Goal: Check status: Check status

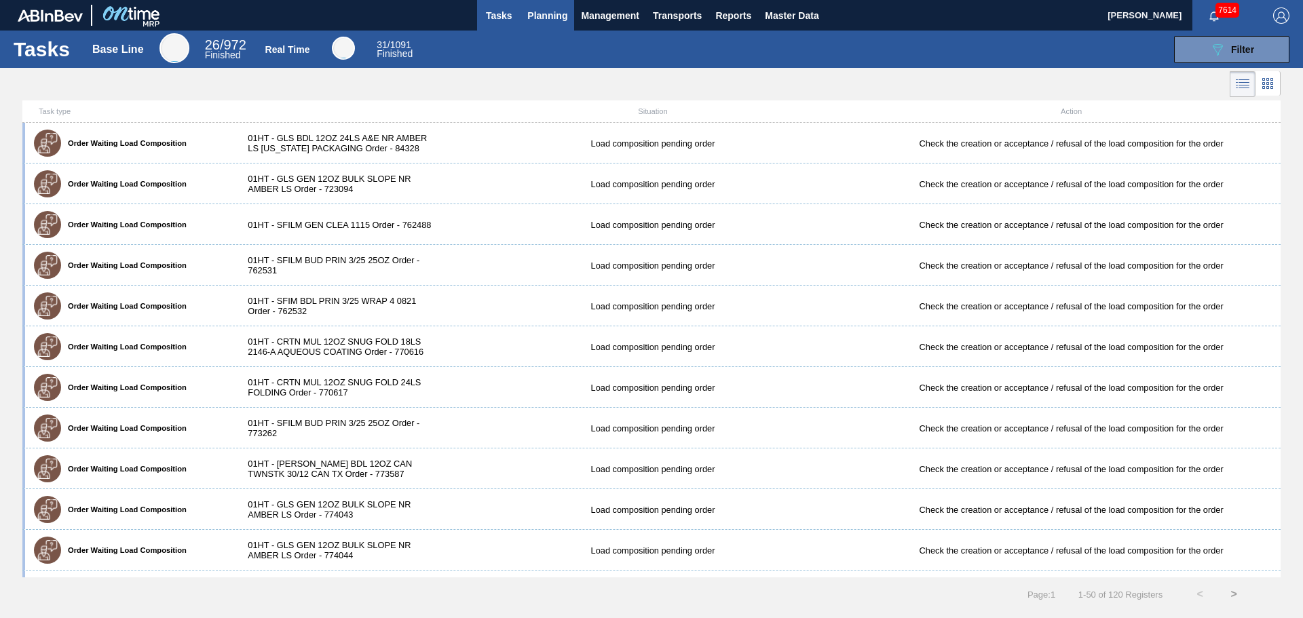
click at [556, 15] on span "Planning" at bounding box center [547, 15] width 40 height 16
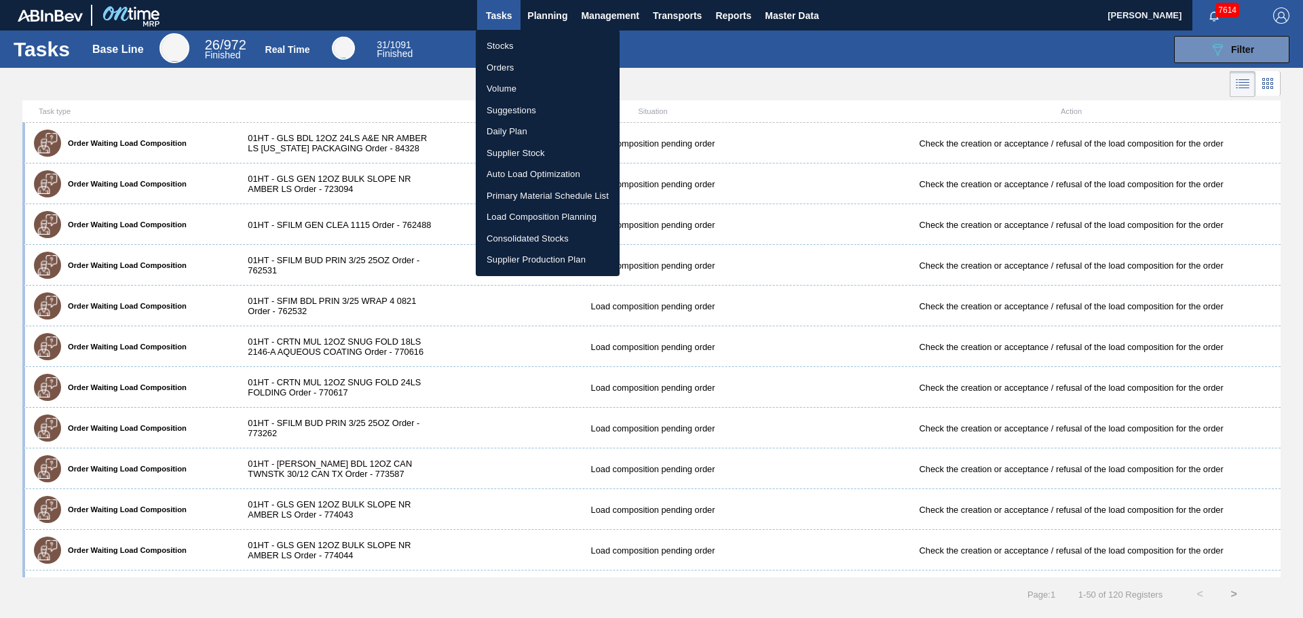
click at [498, 60] on li "Orders" at bounding box center [548, 68] width 144 height 22
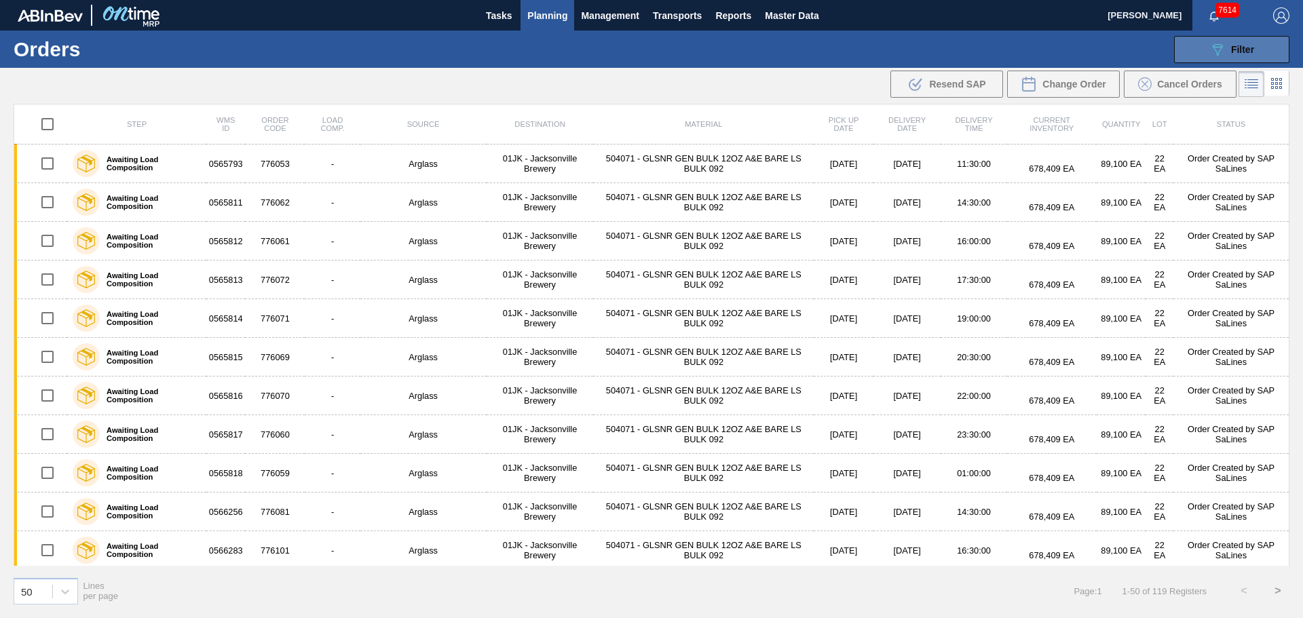
click at [1228, 56] on div "089F7B8B-B2A5-4AFE-B5C0-19BA573D28AC Filter" at bounding box center [1231, 49] width 45 height 16
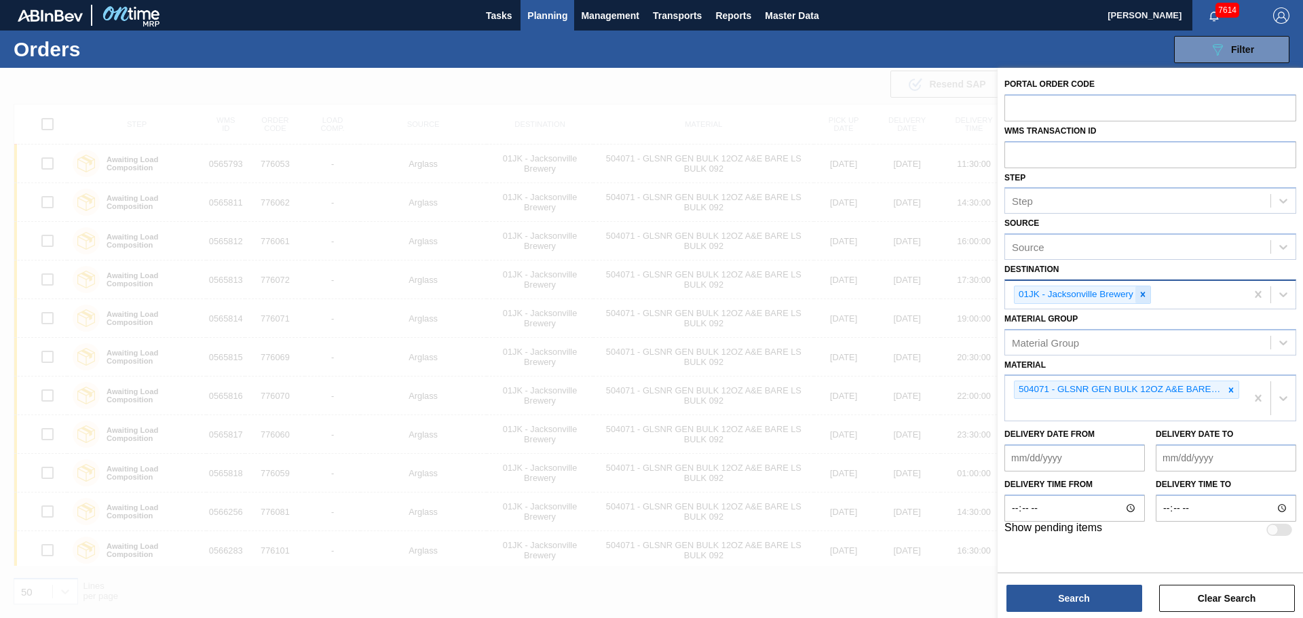
click at [1139, 296] on icon at bounding box center [1143, 295] width 10 height 10
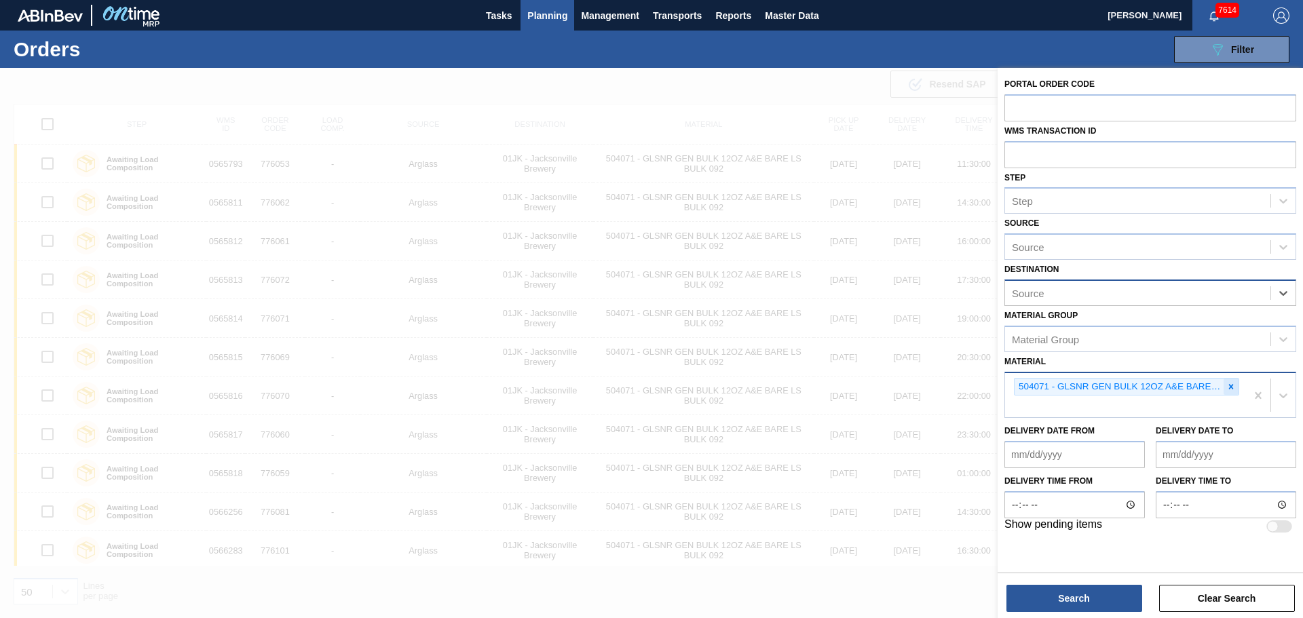
click at [1231, 384] on icon at bounding box center [1231, 387] width 10 height 10
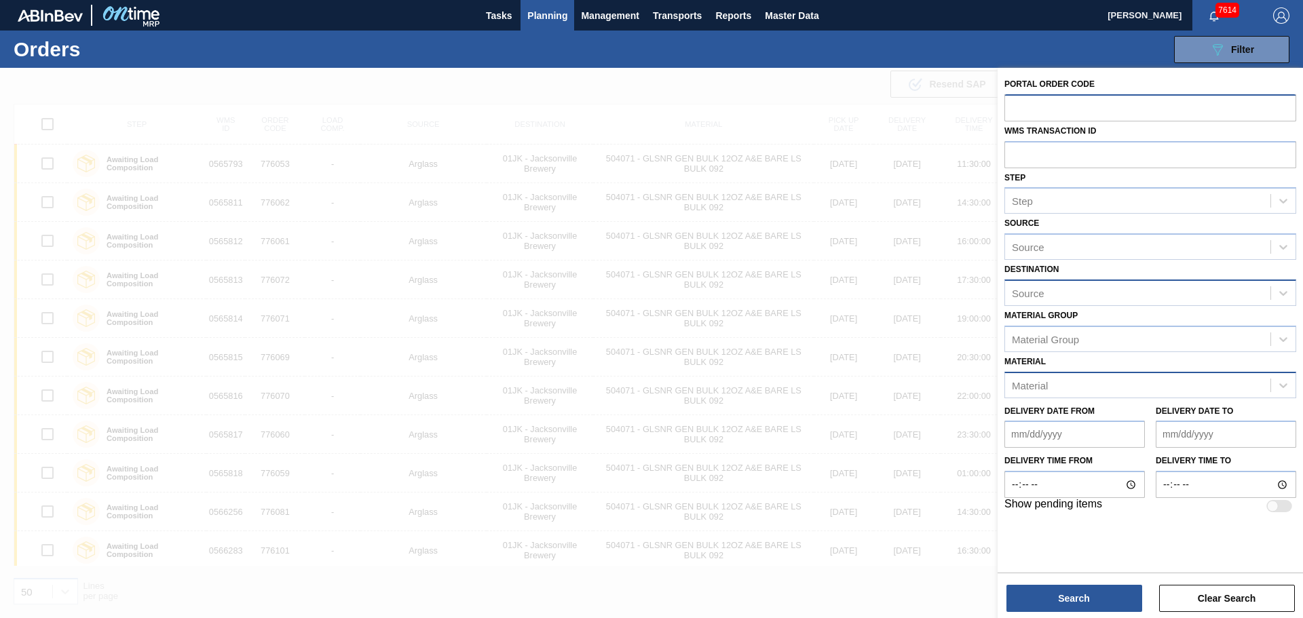
click at [1030, 96] on input "text" at bounding box center [1150, 107] width 292 height 26
type input "762655"
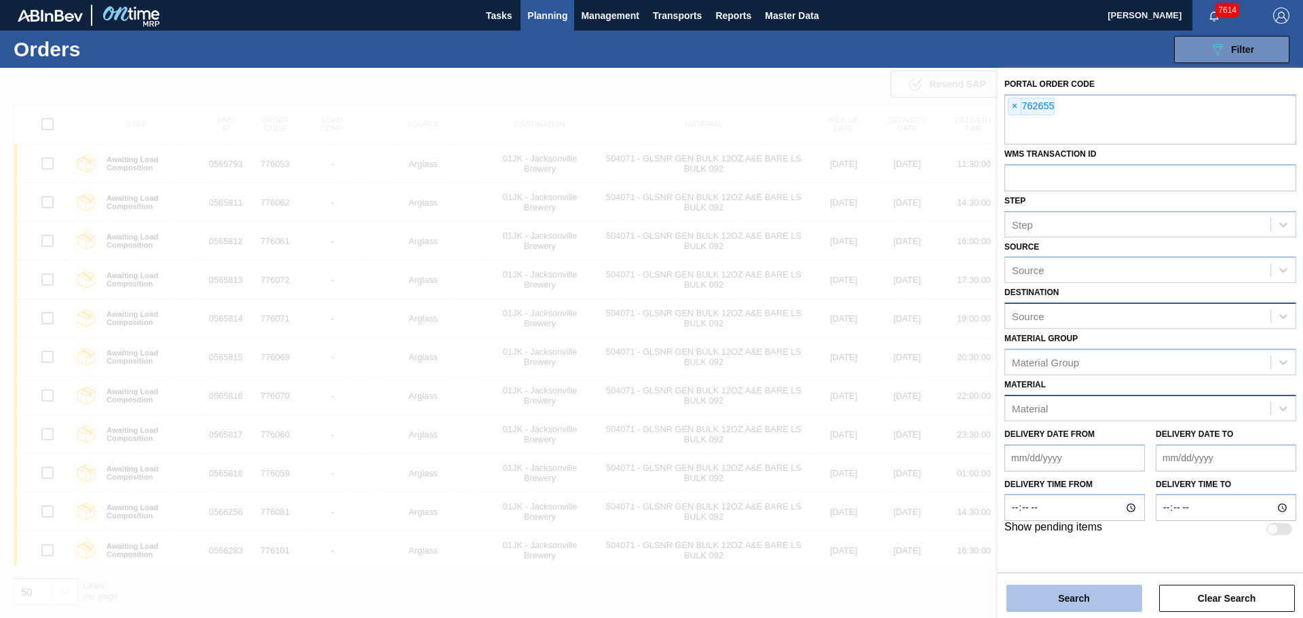
click at [1106, 609] on button "Search" at bounding box center [1074, 598] width 136 height 27
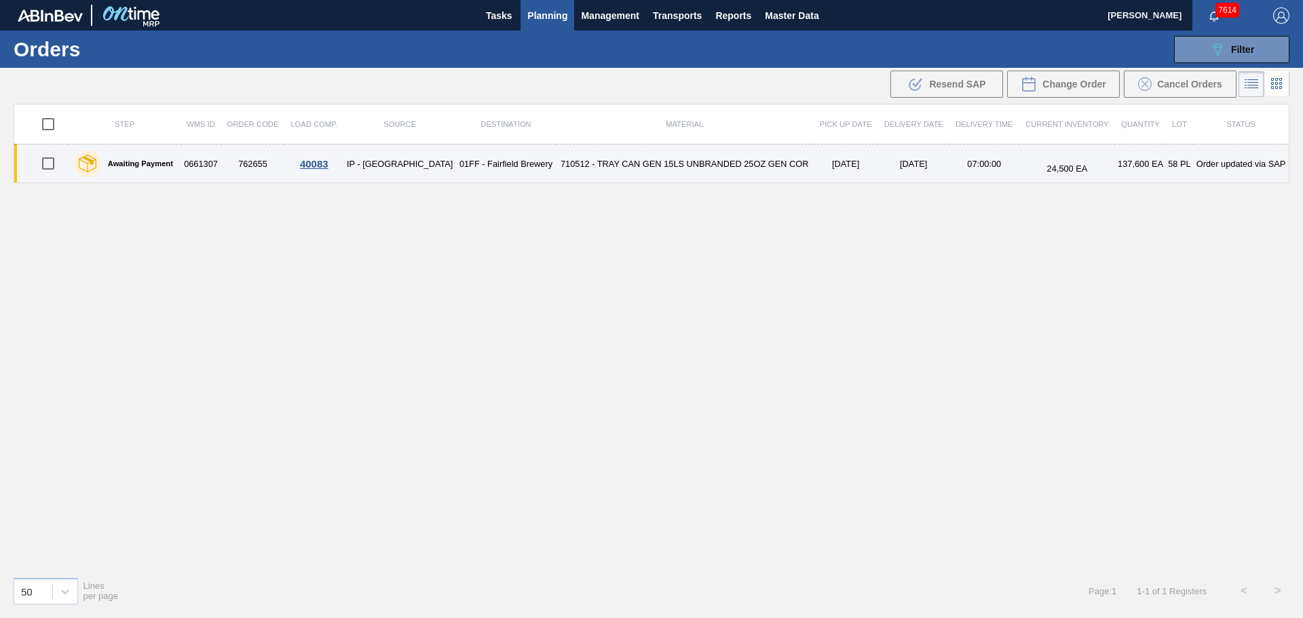
click at [456, 160] on td "01FF - Fairfield Brewery" at bounding box center [505, 164] width 99 height 39
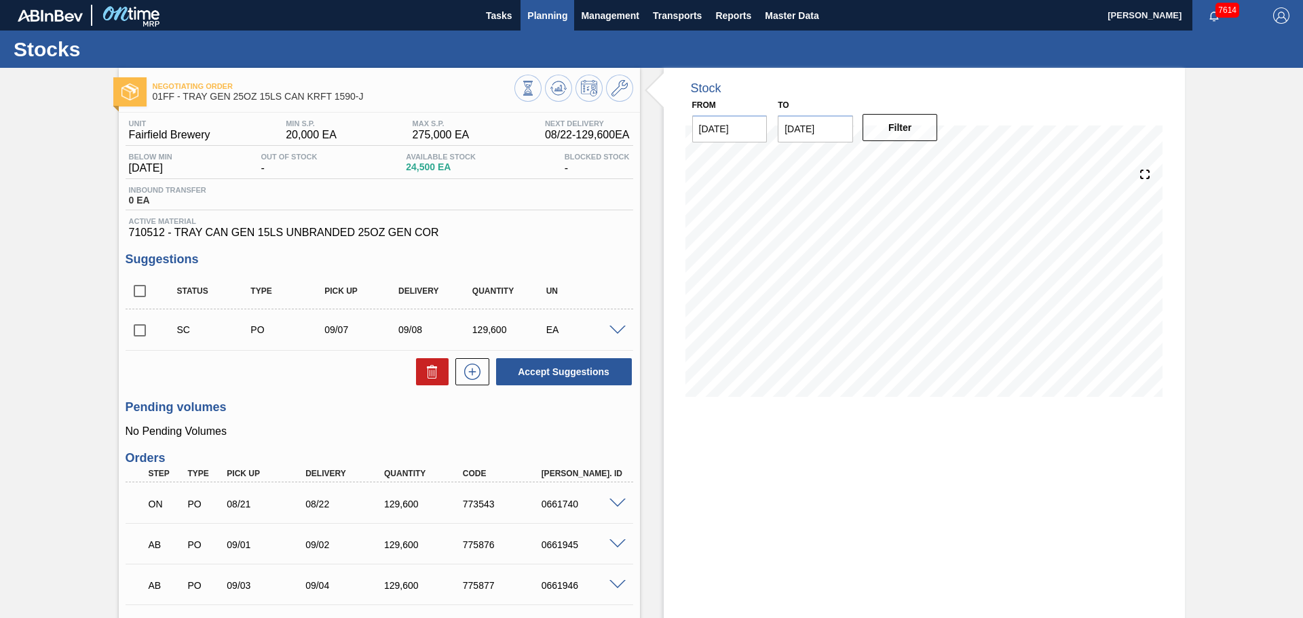
click at [548, 16] on span "Planning" at bounding box center [547, 15] width 40 height 16
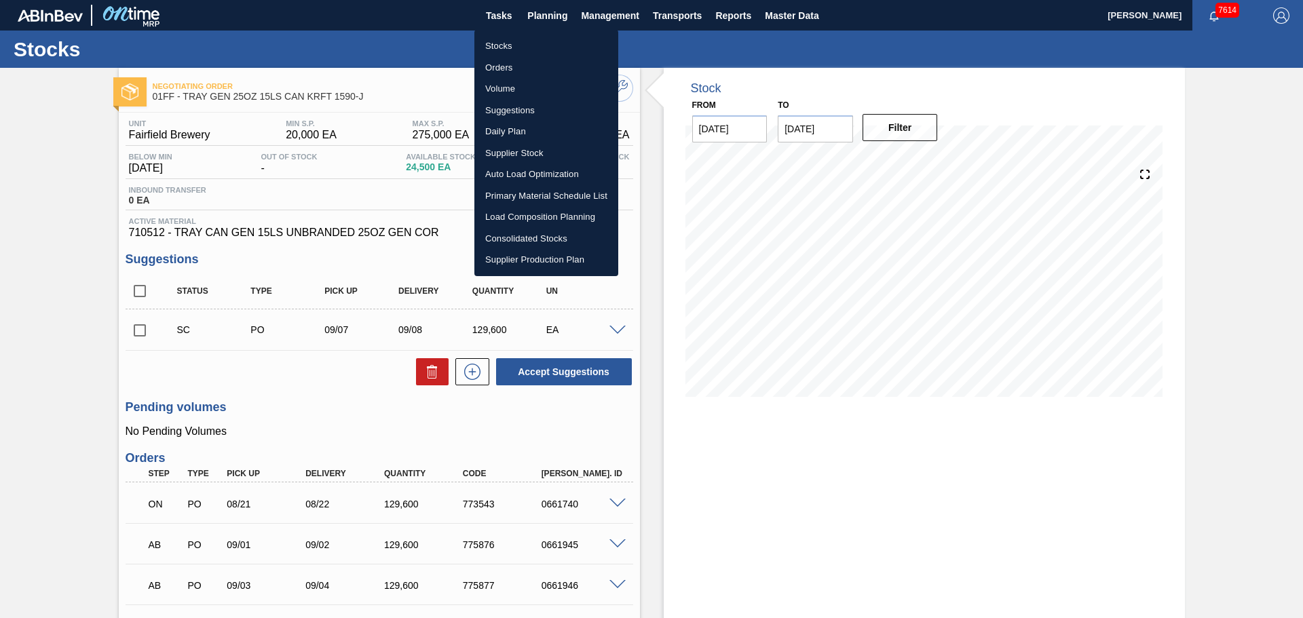
click at [498, 67] on li "Orders" at bounding box center [546, 68] width 144 height 22
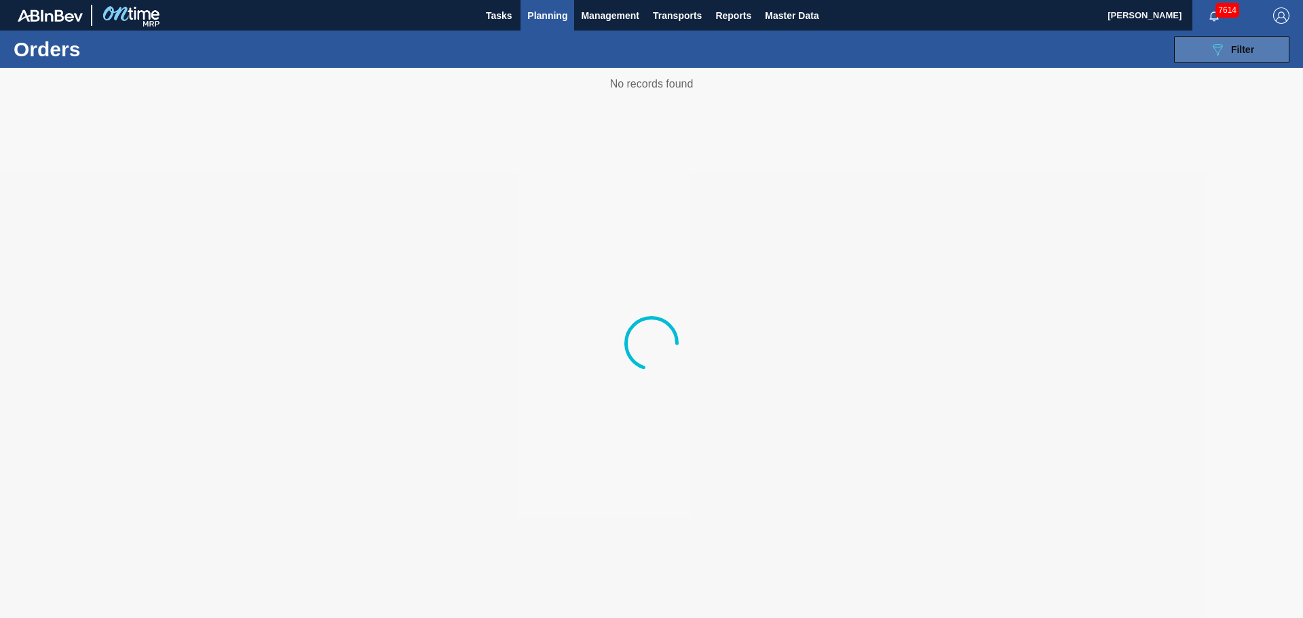
click at [1214, 45] on icon "089F7B8B-B2A5-4AFE-B5C0-19BA573D28AC" at bounding box center [1217, 49] width 16 height 16
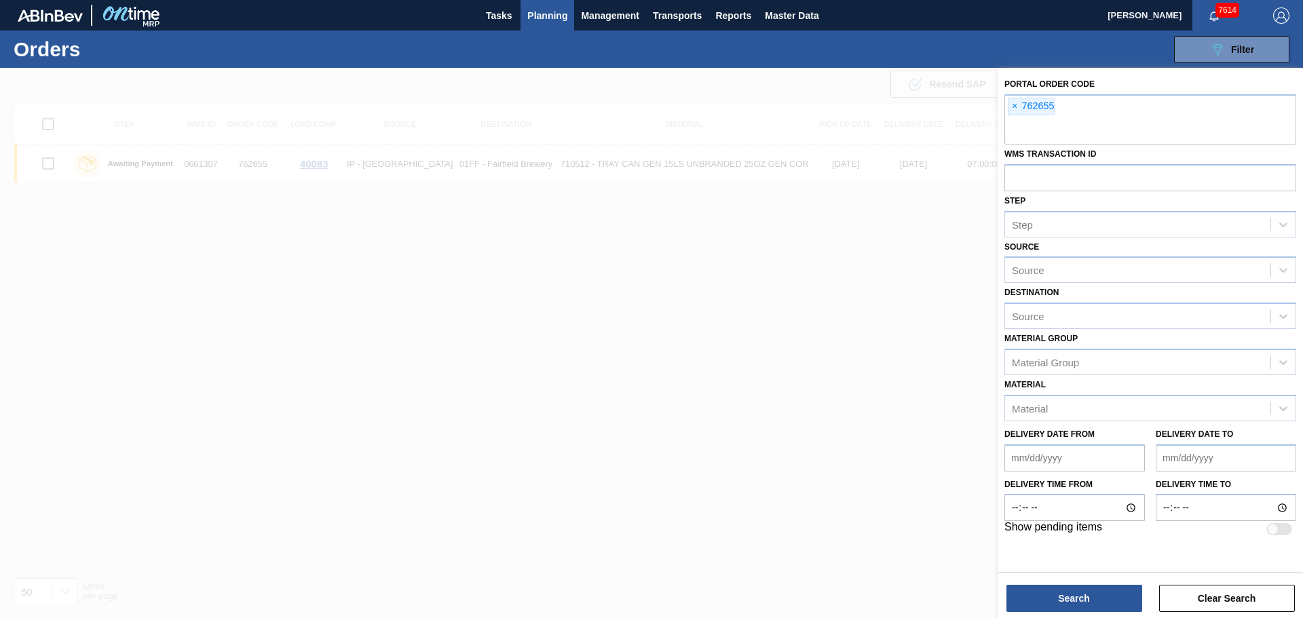
click at [768, 62] on div "089F7B8B-B2A5-4AFE-B5C0-19BA573D28AC Filter Portal Order Code × 762655 WMS Tran…" at bounding box center [756, 49] width 1080 height 41
click at [763, 87] on div at bounding box center [651, 377] width 1303 height 618
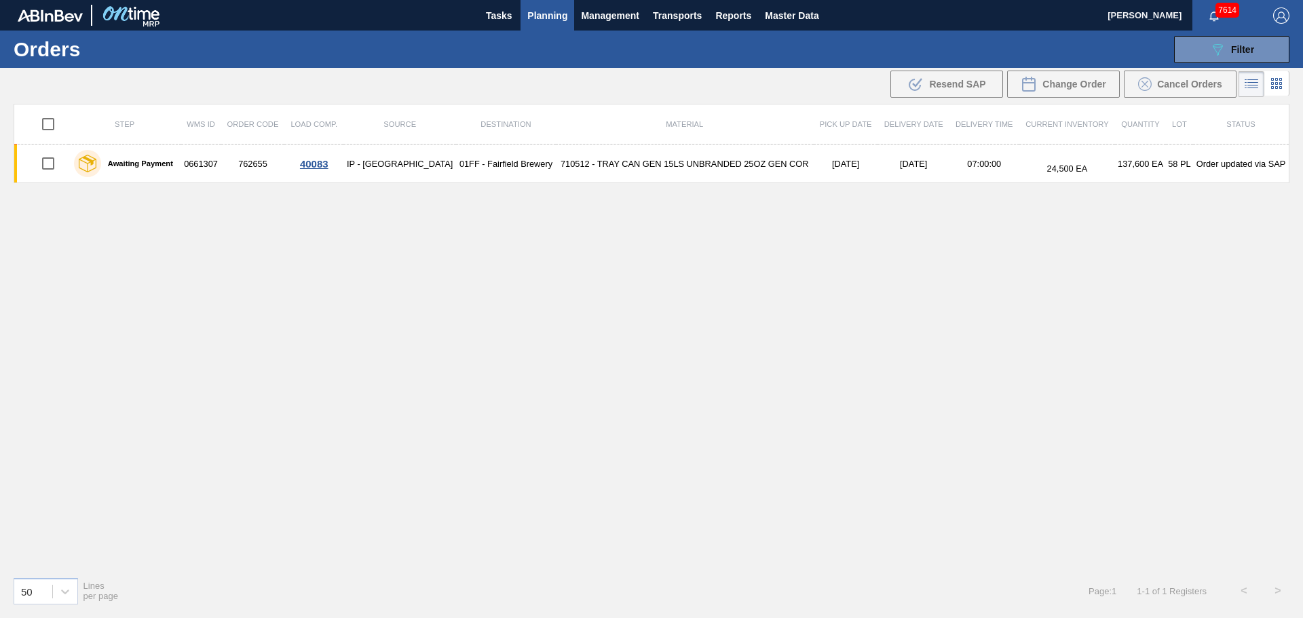
click at [1269, 83] on icon at bounding box center [1276, 83] width 16 height 16
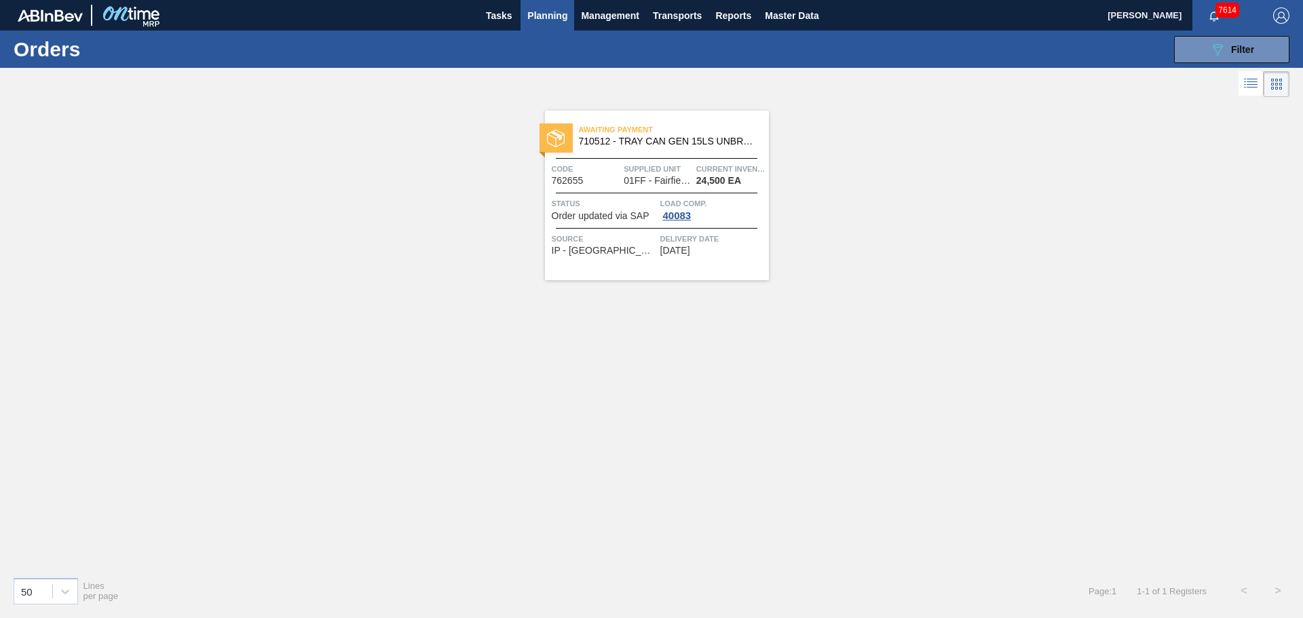
click at [584, 159] on div "Awaiting Payment 710512 - TRAY CAN GEN 15LS UNBRANDED 25OZ GEN COR Code 762655 …" at bounding box center [657, 196] width 224 height 170
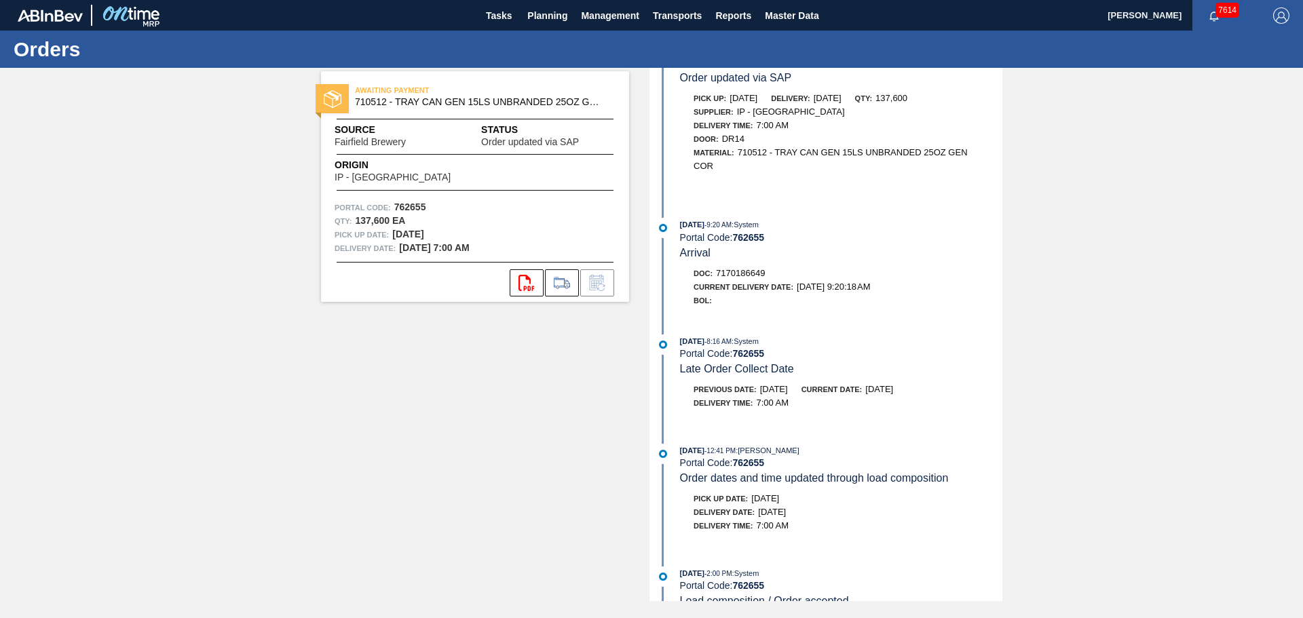
scroll to position [124, 0]
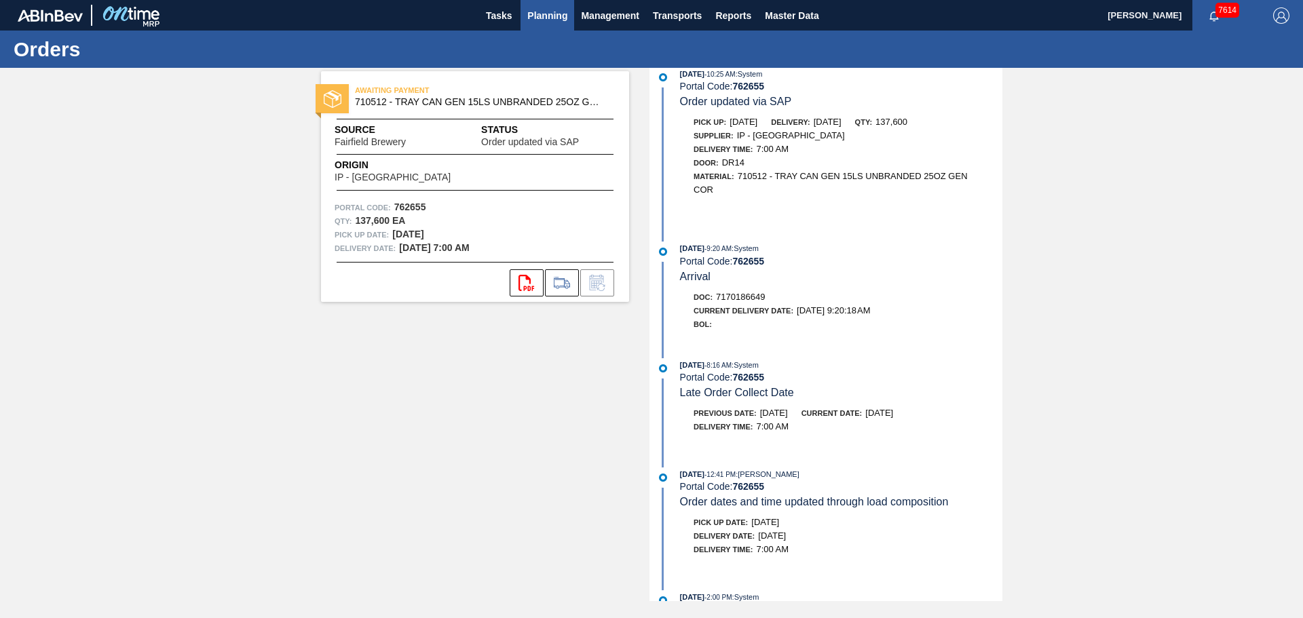
click at [535, 18] on span "Planning" at bounding box center [547, 15] width 40 height 16
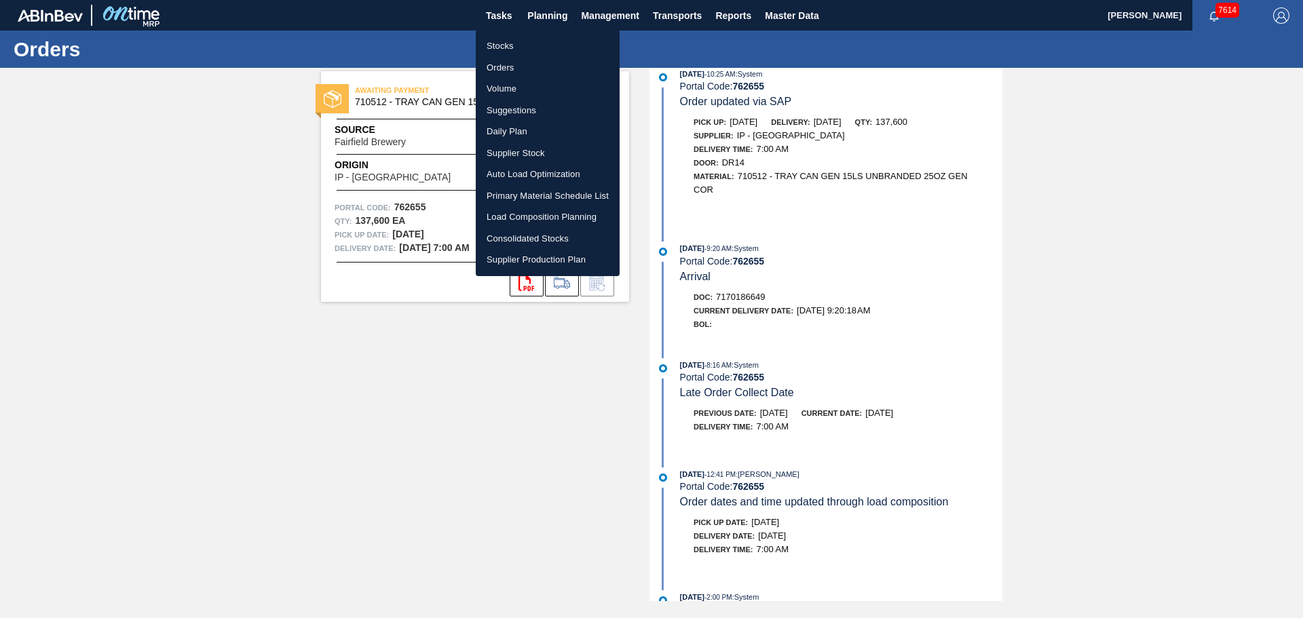
click at [506, 64] on li "Orders" at bounding box center [548, 68] width 144 height 22
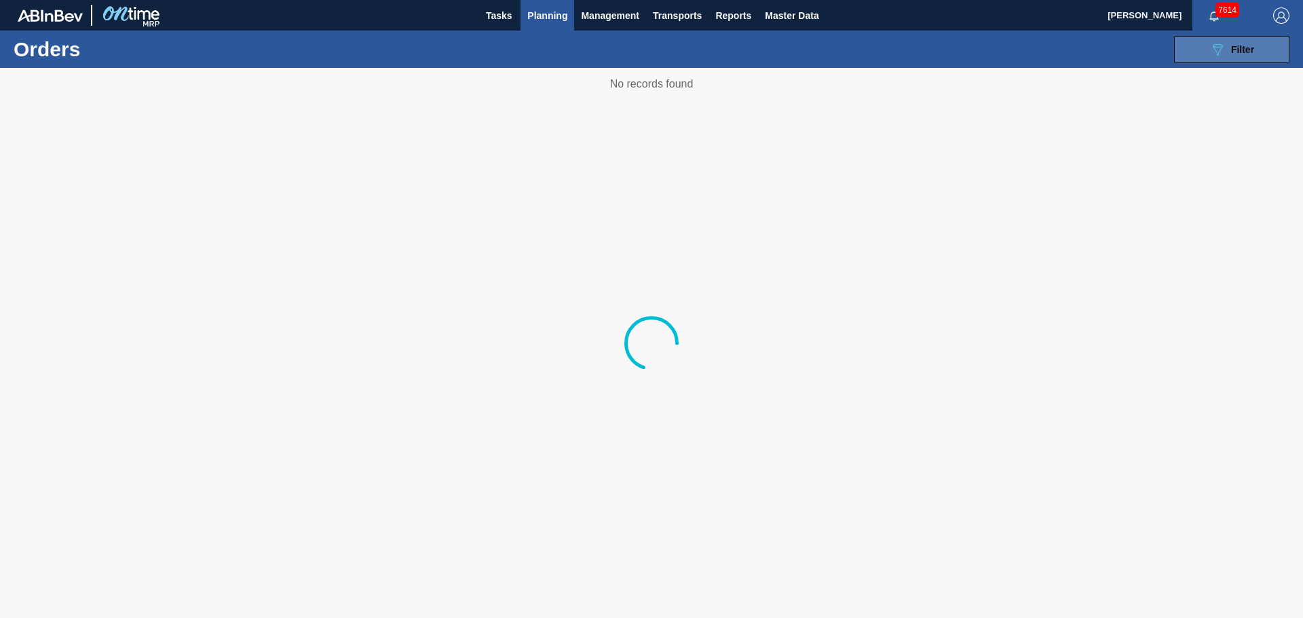
click at [1228, 45] on div "089F7B8B-B2A5-4AFE-B5C0-19BA573D28AC Filter" at bounding box center [1231, 49] width 45 height 16
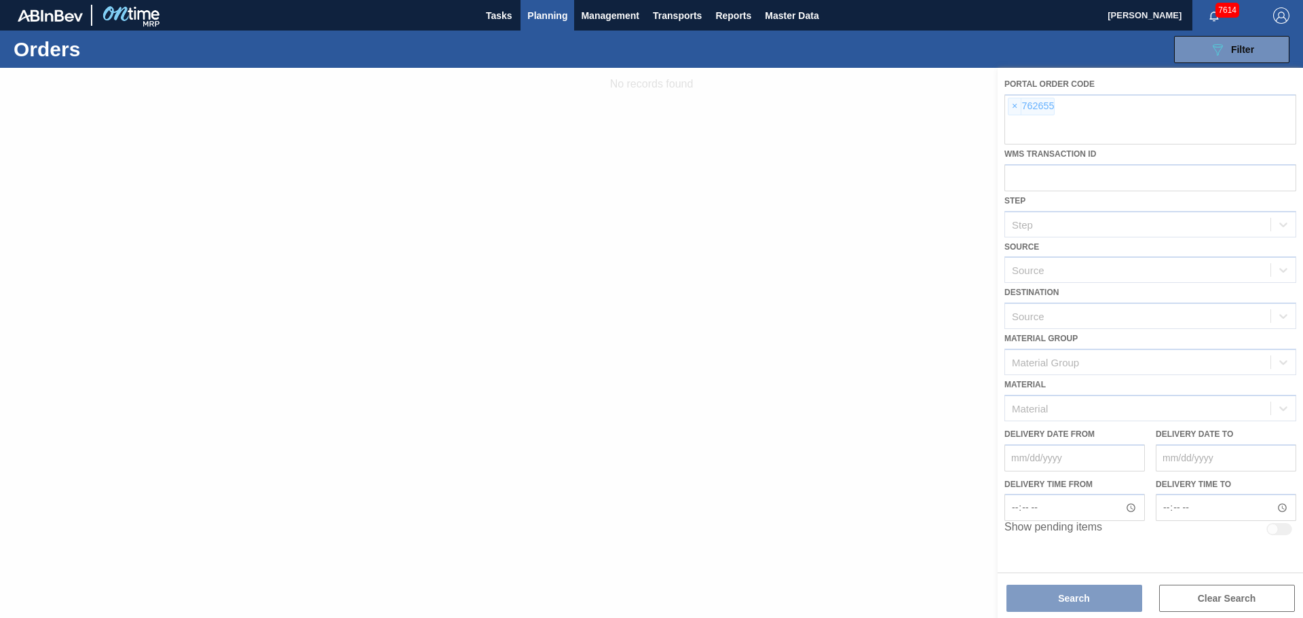
click at [1014, 107] on div at bounding box center [651, 343] width 1303 height 550
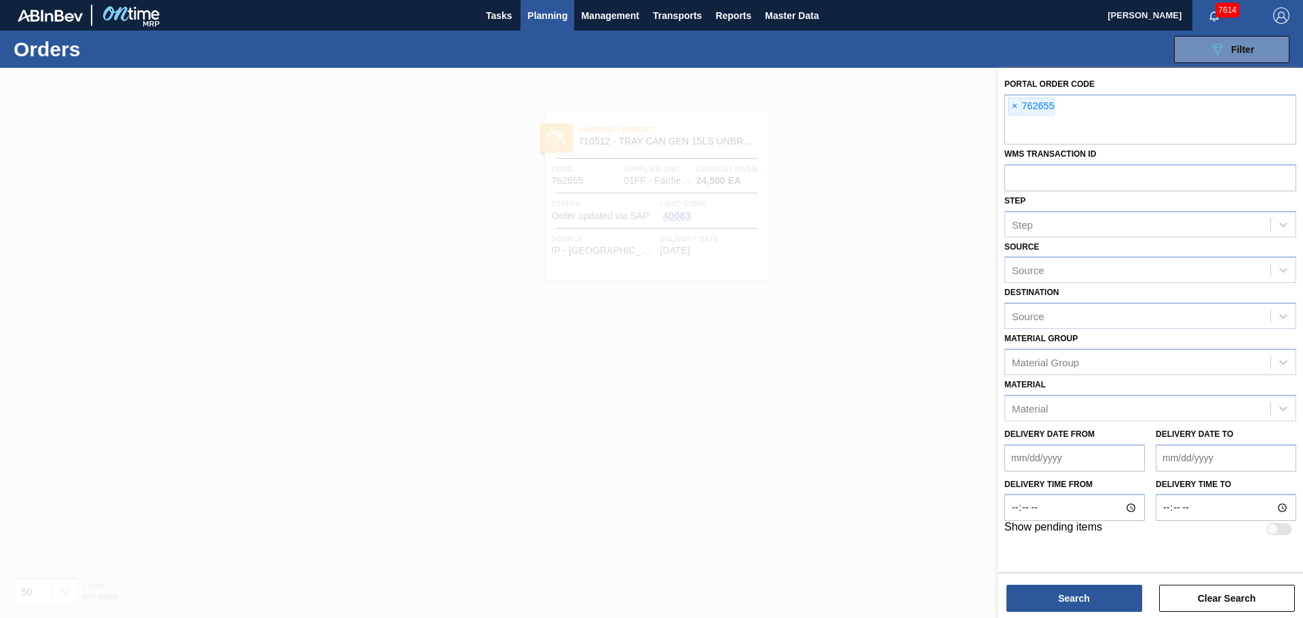
click at [1014, 107] on span "×" at bounding box center [1014, 106] width 13 height 16
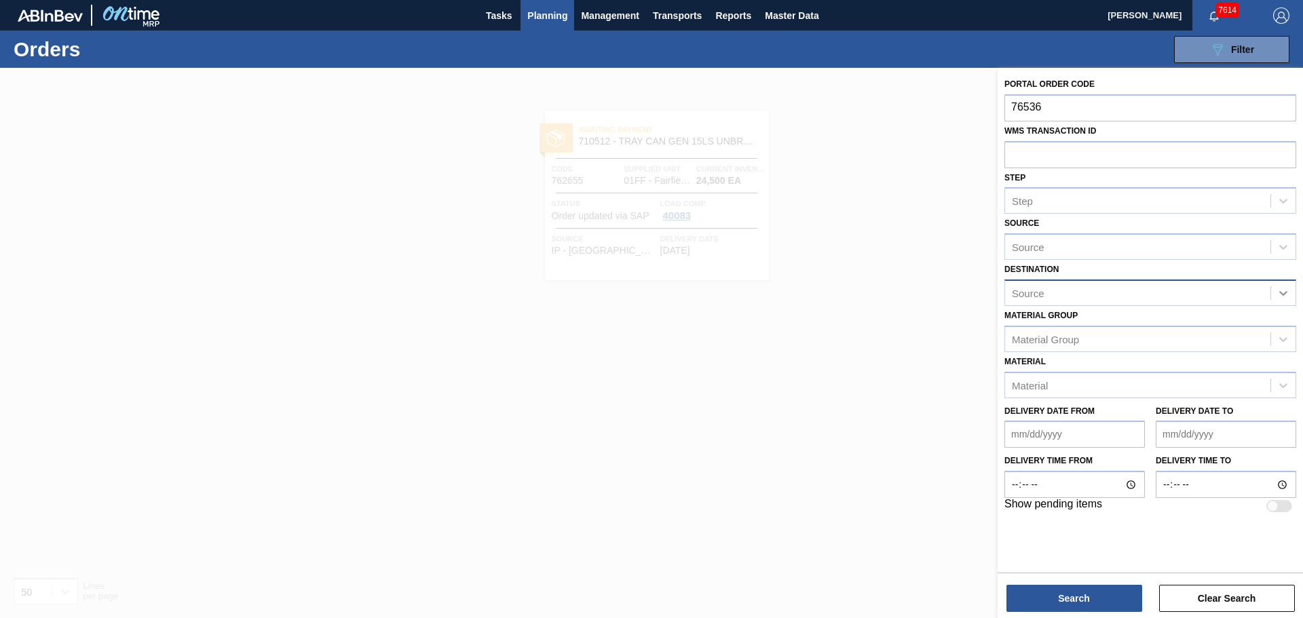
type input "765362"
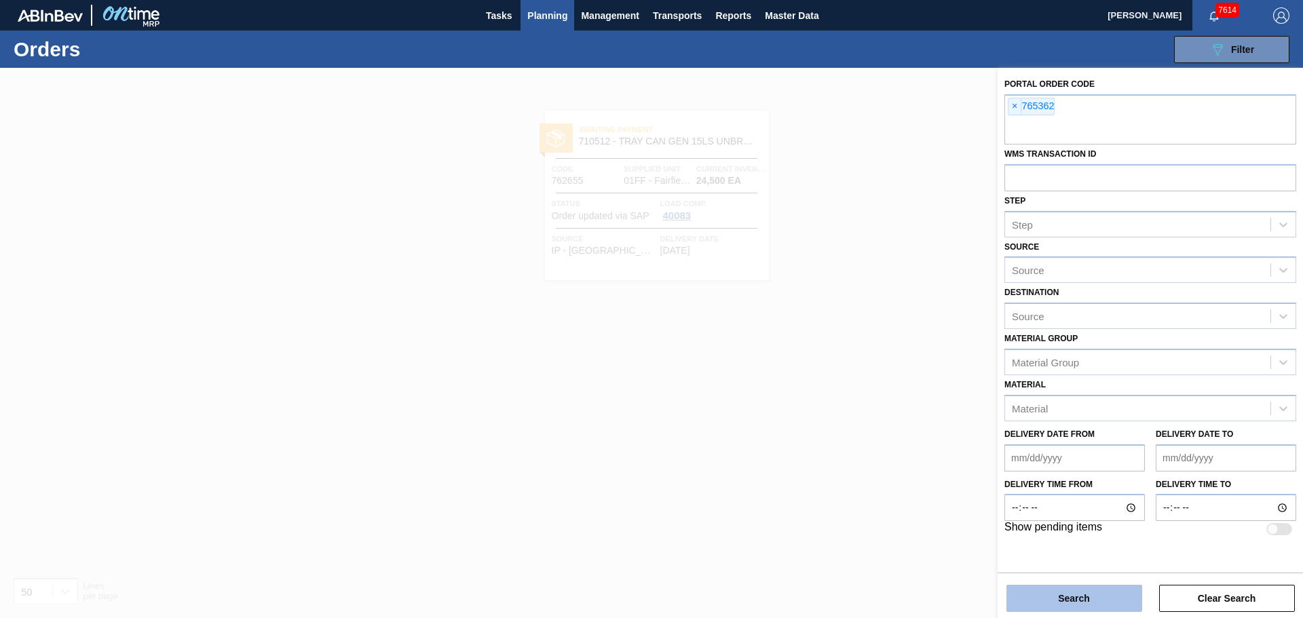
click at [1130, 603] on button "Search" at bounding box center [1074, 598] width 136 height 27
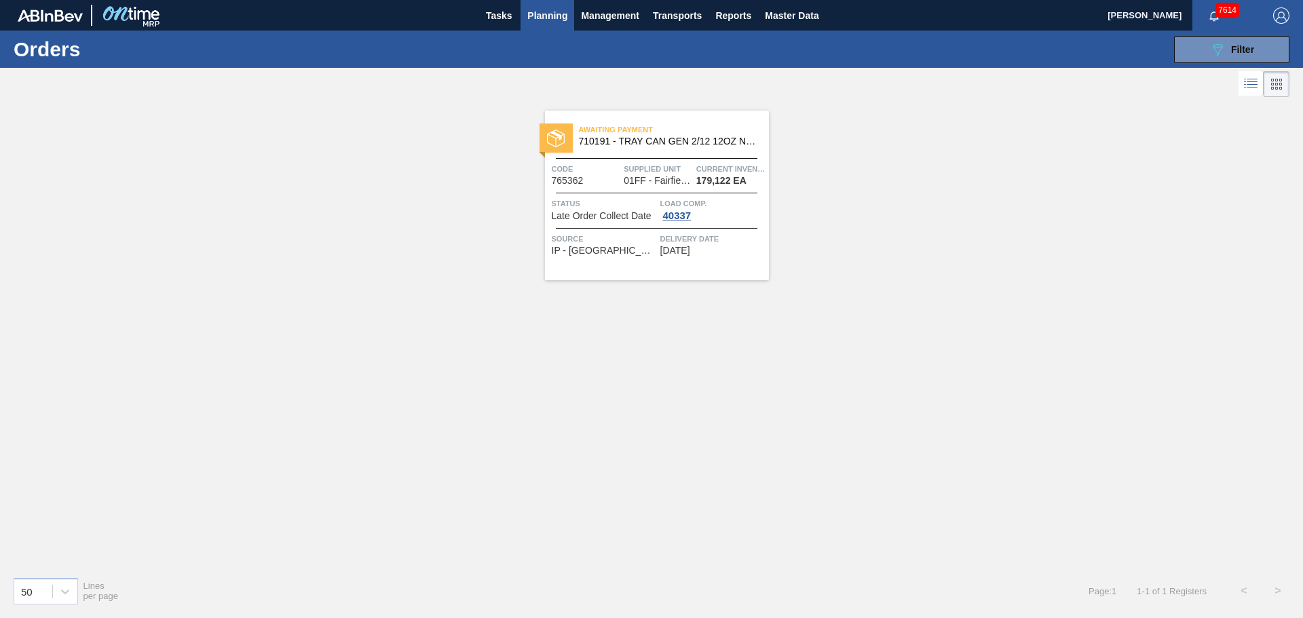
click at [636, 150] on div "Awaiting Payment 710191 - TRAY CAN GEN 2/12 12OZ NO PRT KRFT 1023-" at bounding box center [657, 136] width 224 height 31
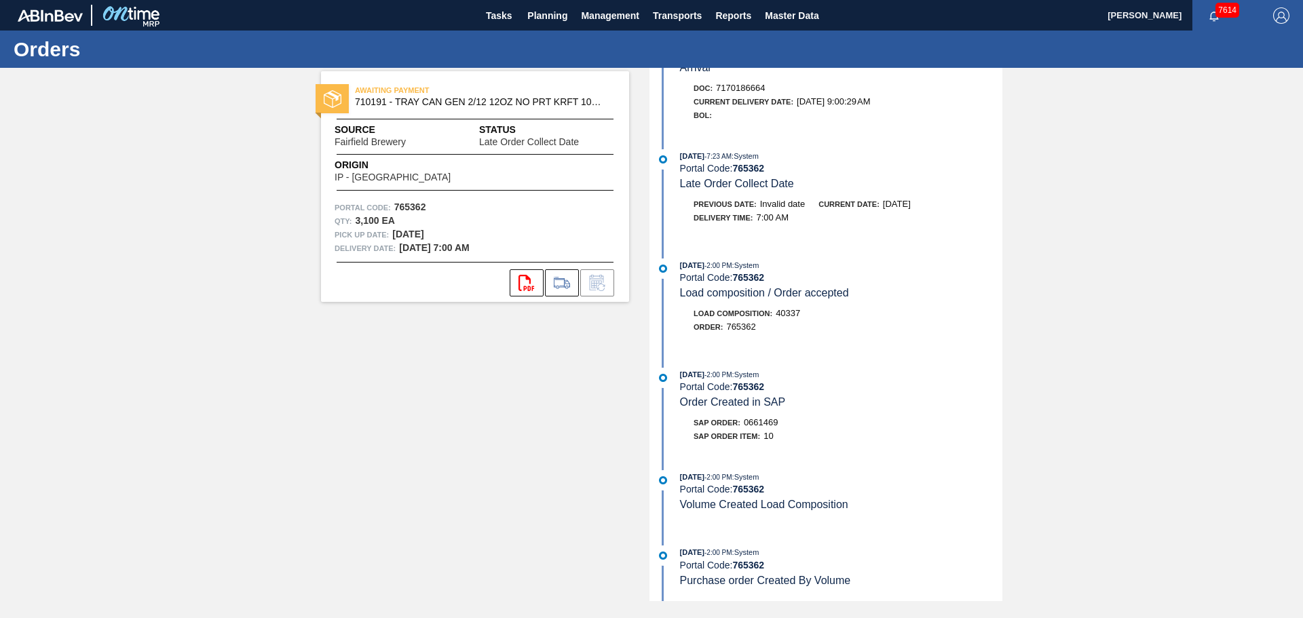
scroll to position [98, 0]
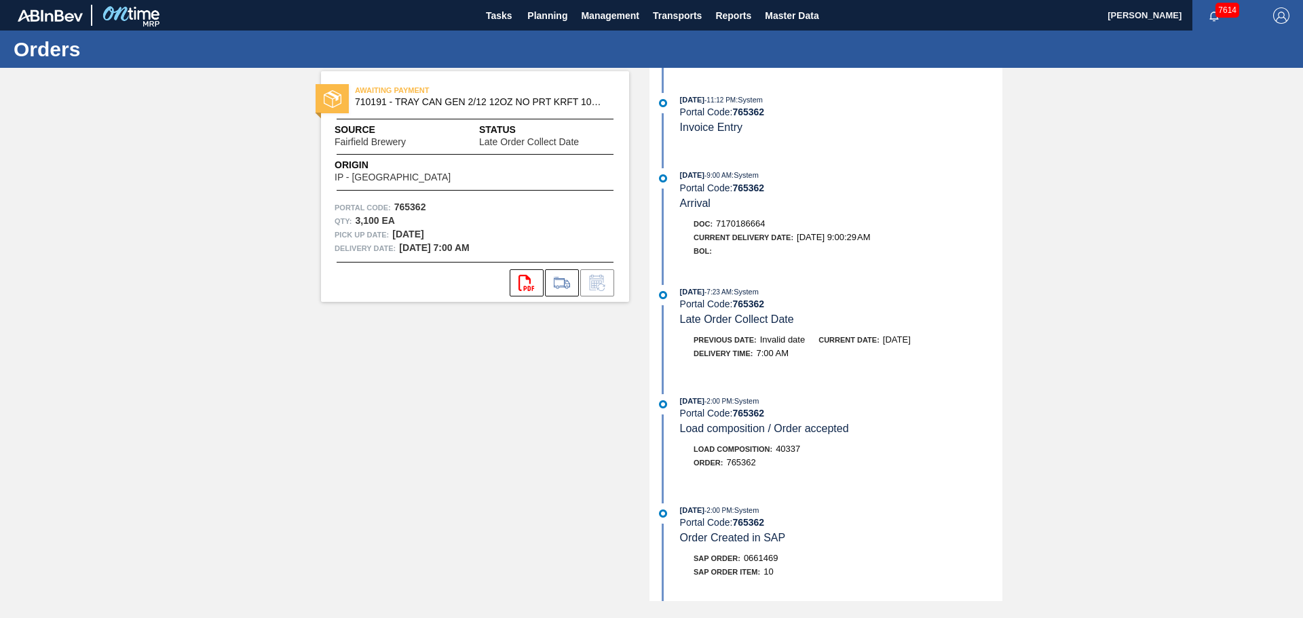
drag, startPoint x: 546, startPoint y: 18, endPoint x: 544, endPoint y: 45, distance: 28.0
click at [546, 18] on span "Planning" at bounding box center [547, 15] width 40 height 16
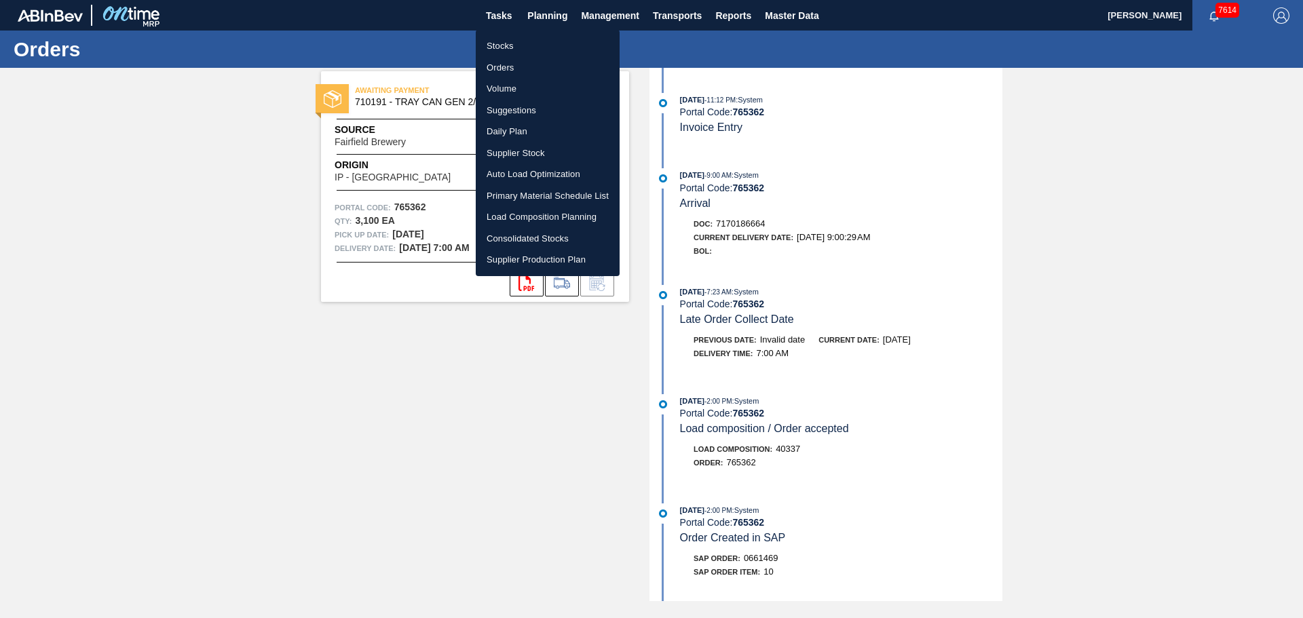
drag, startPoint x: 506, startPoint y: 63, endPoint x: 1176, endPoint y: 60, distance: 670.5
click at [506, 63] on li "Orders" at bounding box center [548, 68] width 144 height 22
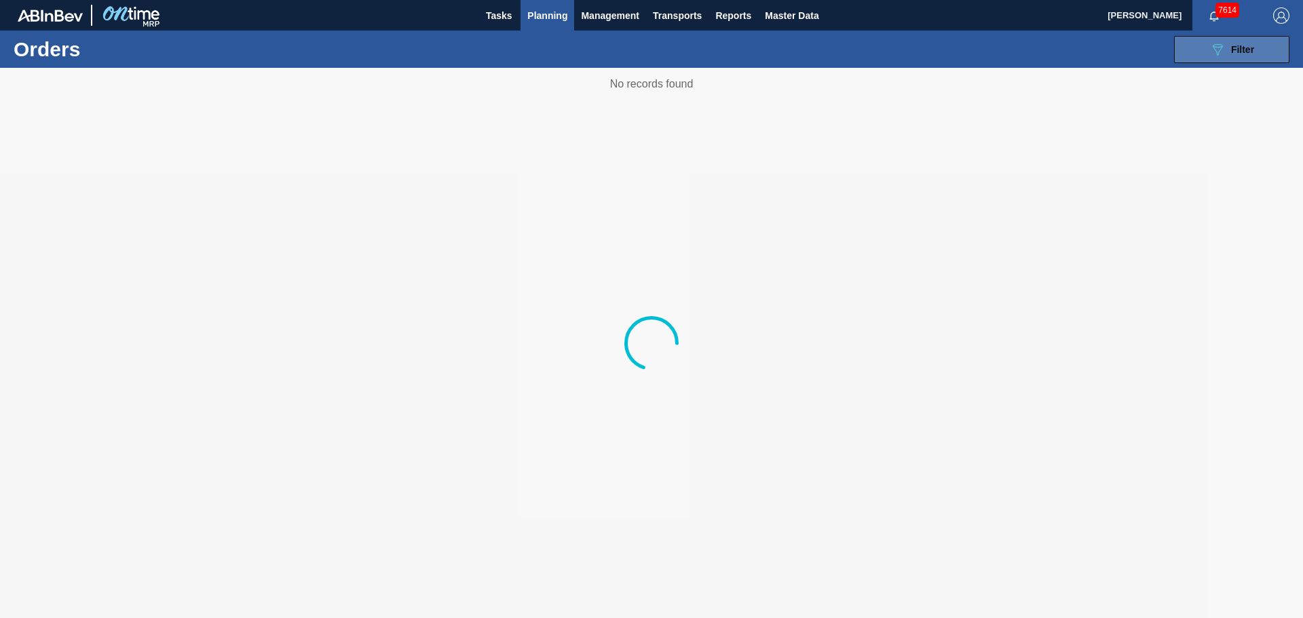
click at [1205, 45] on button "089F7B8B-B2A5-4AFE-B5C0-19BA573D28AC Filter" at bounding box center [1231, 49] width 115 height 27
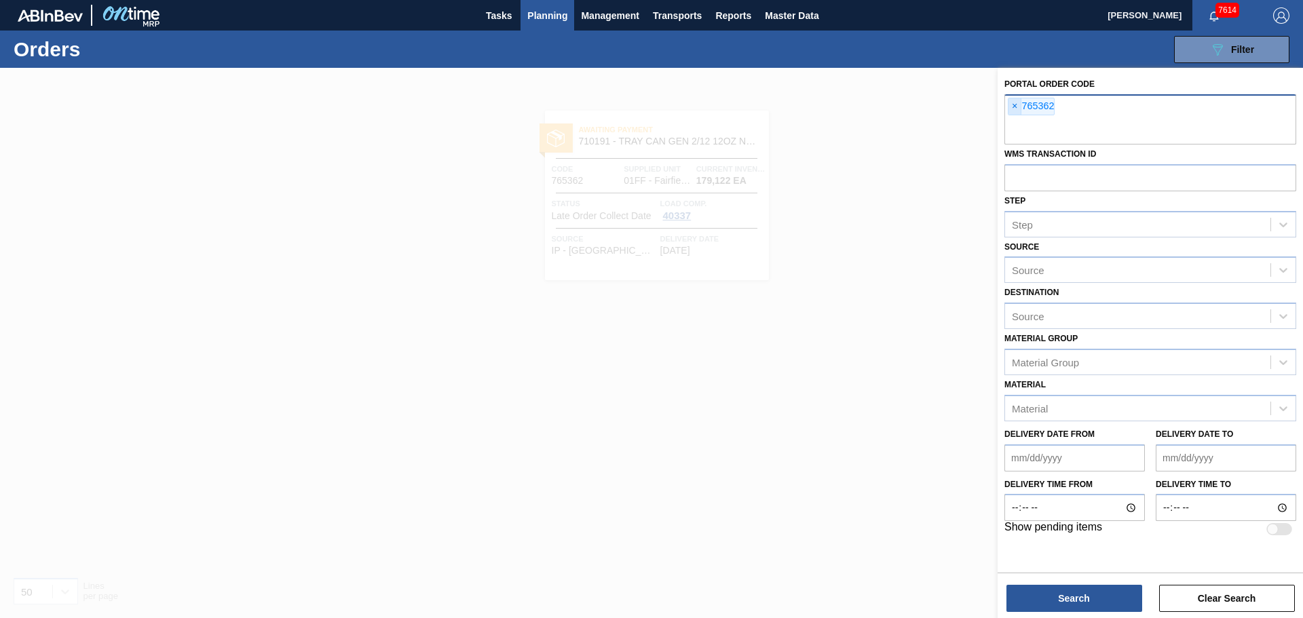
click at [1012, 107] on span "×" at bounding box center [1014, 106] width 13 height 16
type input "759524"
click at [1016, 110] on span "×" at bounding box center [1014, 106] width 13 height 16
click at [1064, 603] on button "Search" at bounding box center [1074, 598] width 136 height 27
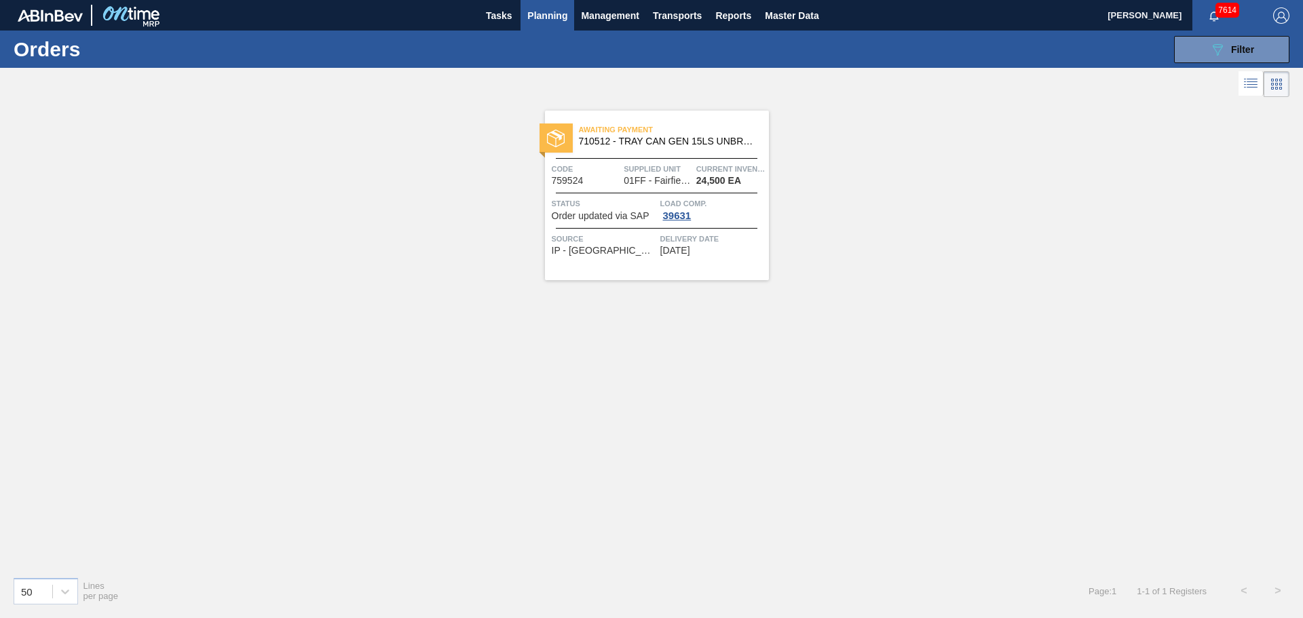
click at [624, 134] on span "Awaiting Payment" at bounding box center [674, 130] width 190 height 14
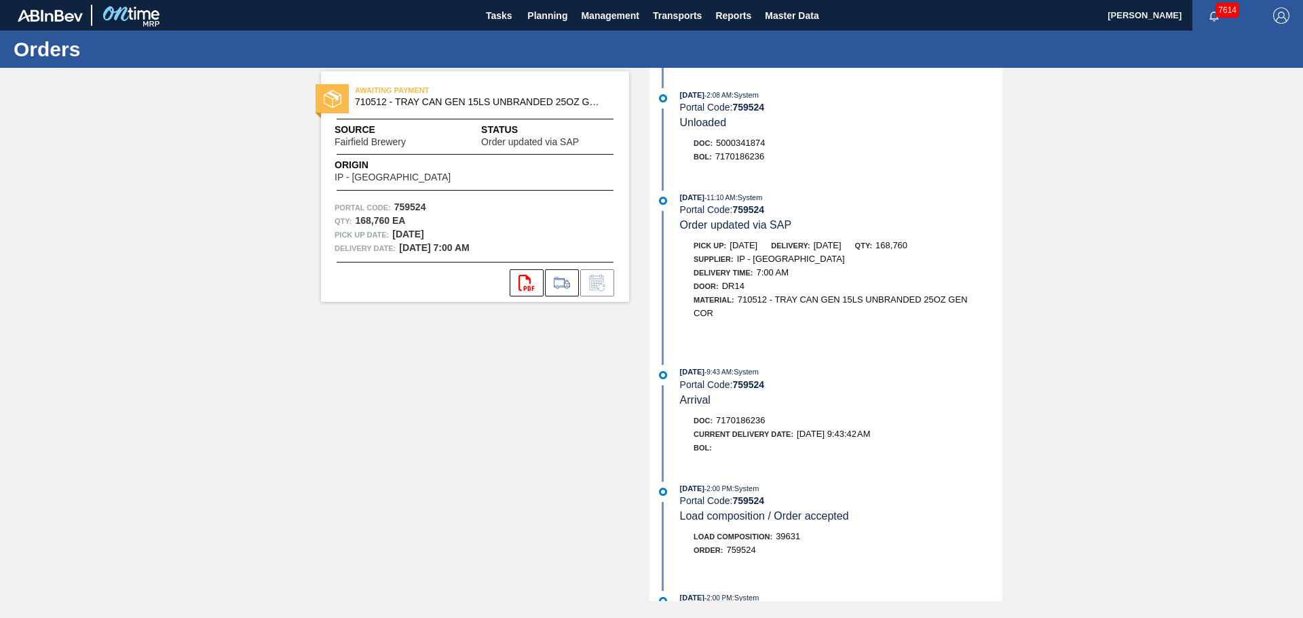
click at [957, 400] on div "[DATE] 9:43 AM : System Portal Code: 759524 Arrival" at bounding box center [841, 385] width 322 height 41
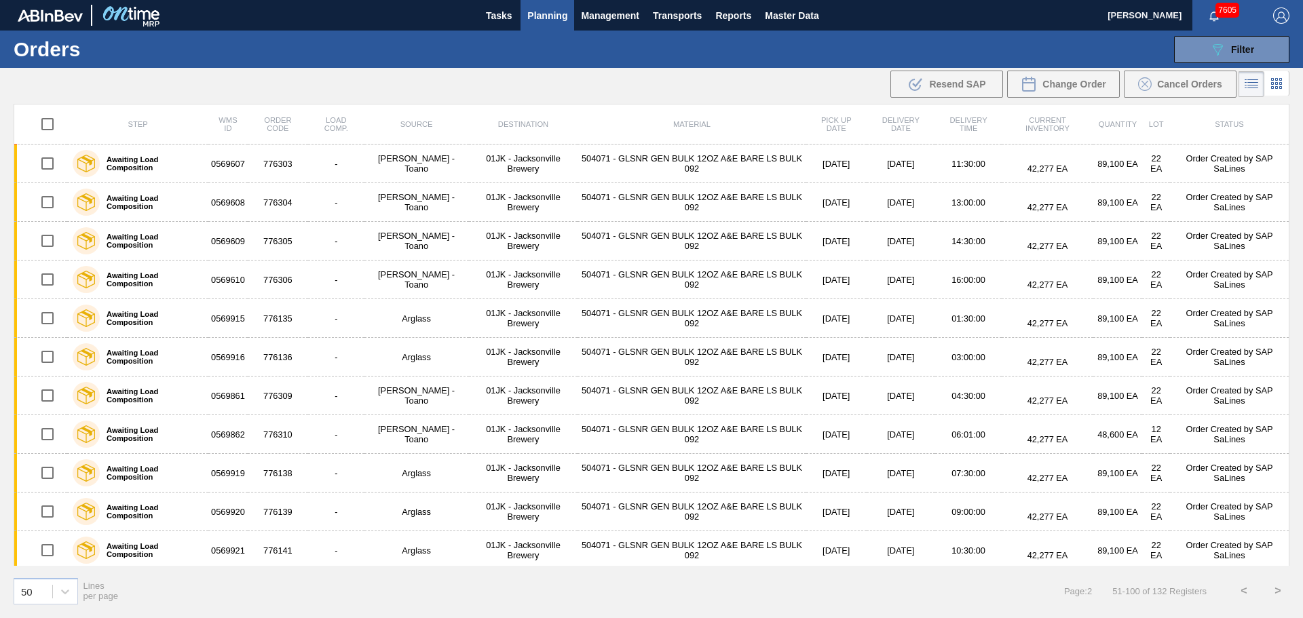
scroll to position [1505, 0]
